Goal: Find specific page/section

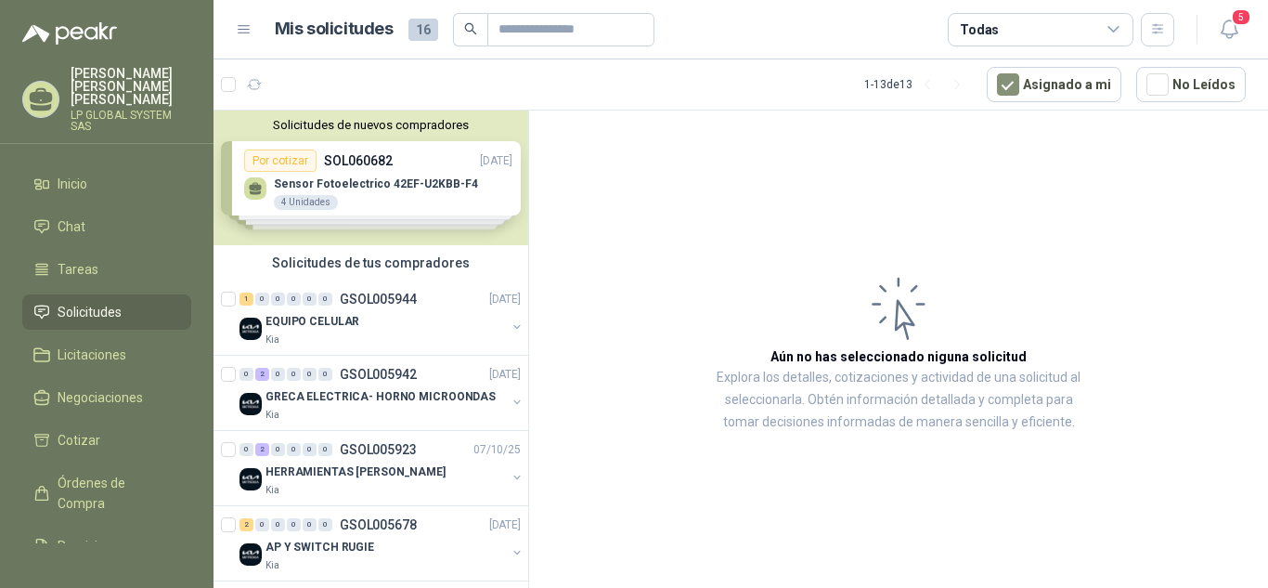
click at [96, 302] on span "Solicitudes" at bounding box center [90, 312] width 64 height 20
click at [393, 325] on div "EQUIPO CELULAR" at bounding box center [385, 321] width 240 height 22
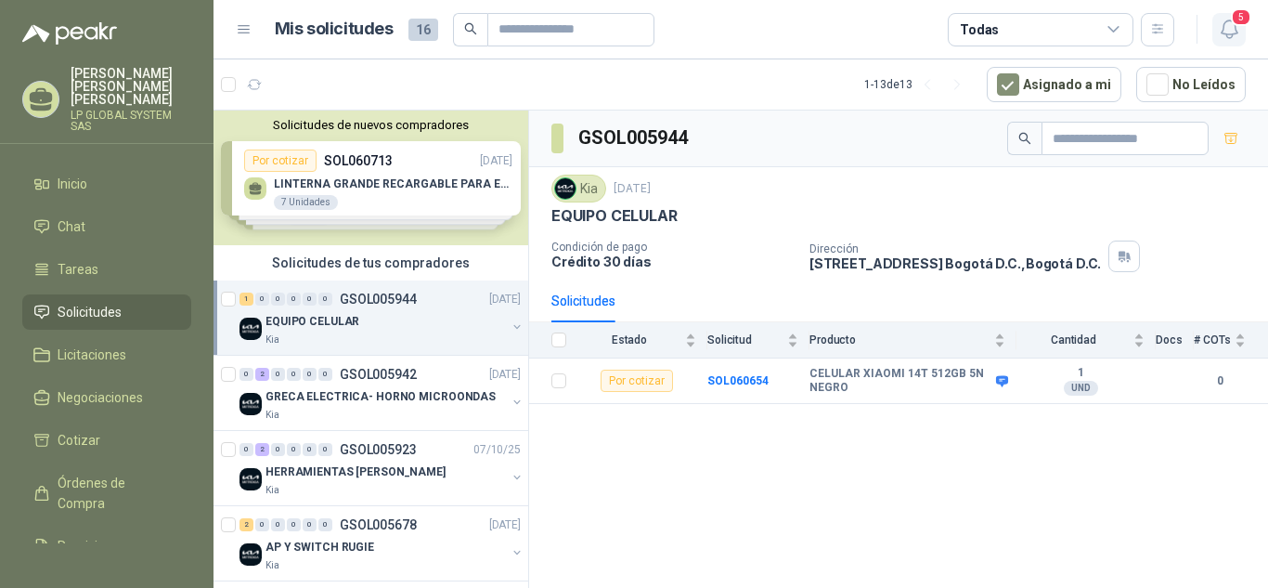
click at [1224, 27] on icon "button" at bounding box center [1229, 29] width 23 height 23
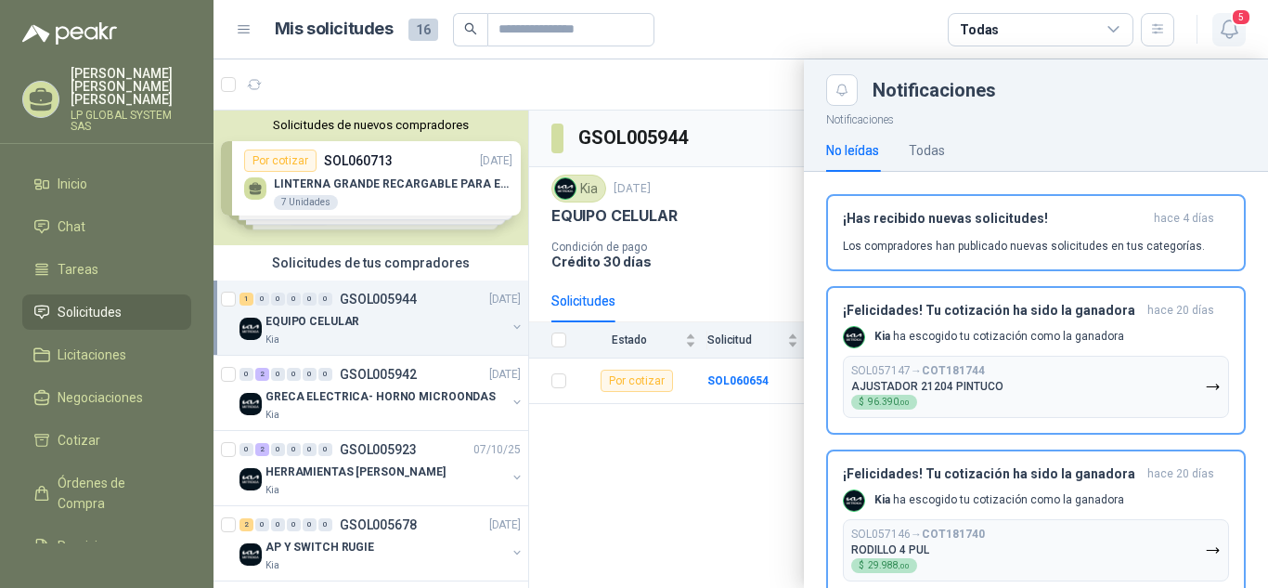
click at [1224, 27] on icon "button" at bounding box center [1229, 29] width 23 height 23
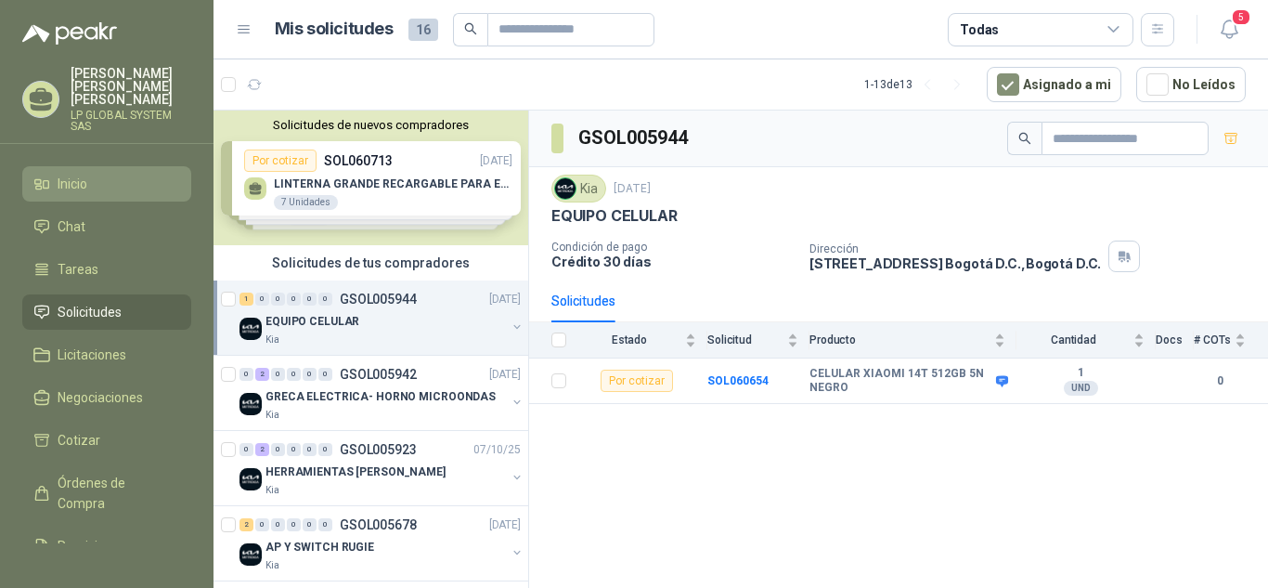
click at [106, 174] on li "Inicio" at bounding box center [106, 184] width 147 height 20
